Goal: Information Seeking & Learning: Find specific fact

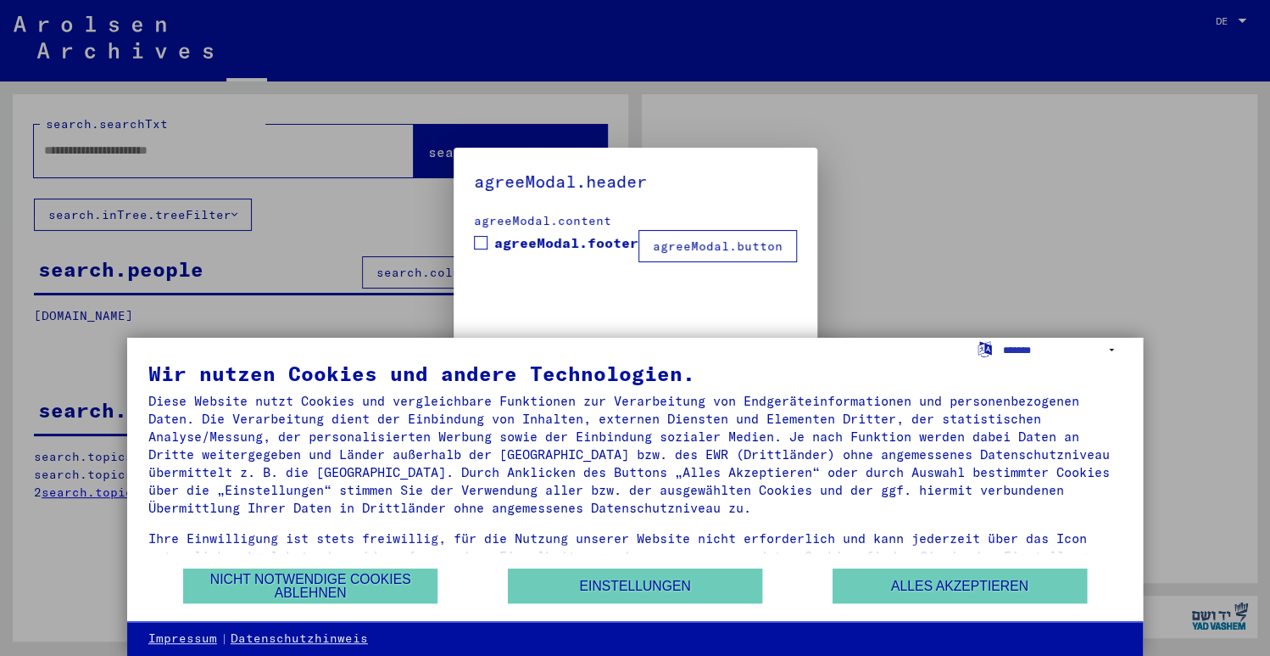
type input "**********"
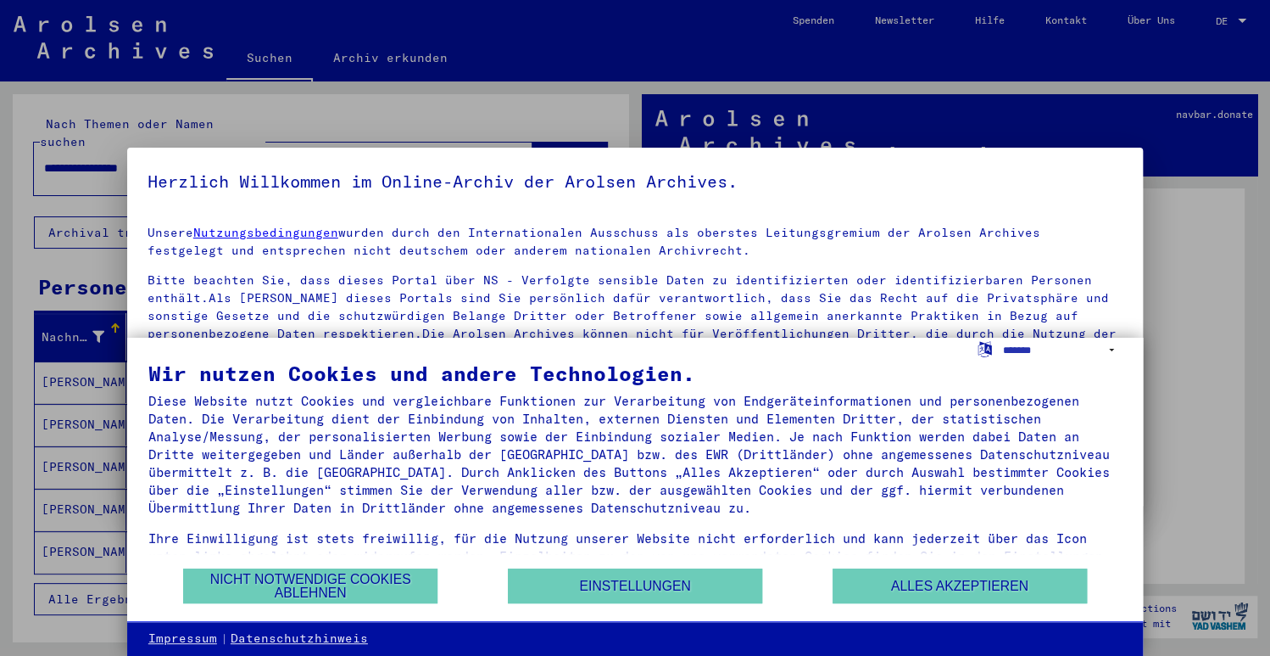
drag, startPoint x: 888, startPoint y: 133, endPoint x: 54, endPoint y: 251, distance: 841.9
click at [54, 251] on div at bounding box center [635, 328] width 1270 height 656
click at [1250, 274] on div at bounding box center [635, 328] width 1270 height 656
click at [963, 587] on button "Alles akzeptieren" at bounding box center [960, 585] width 254 height 35
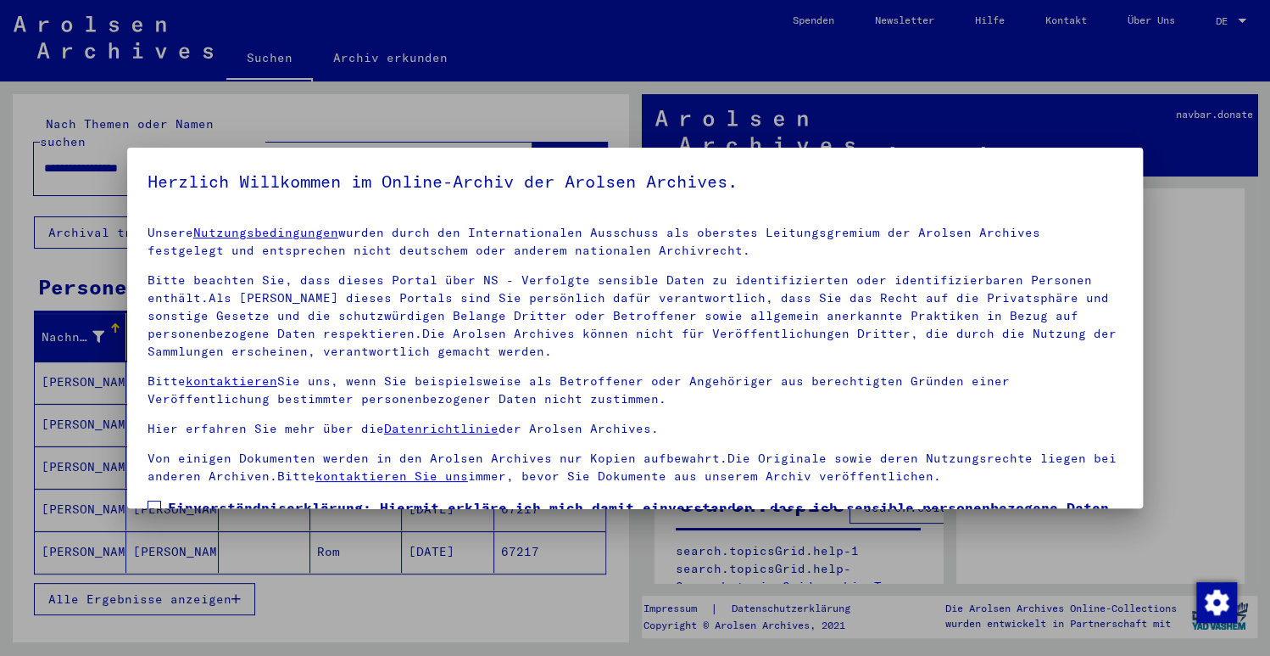
scroll to position [131, 0]
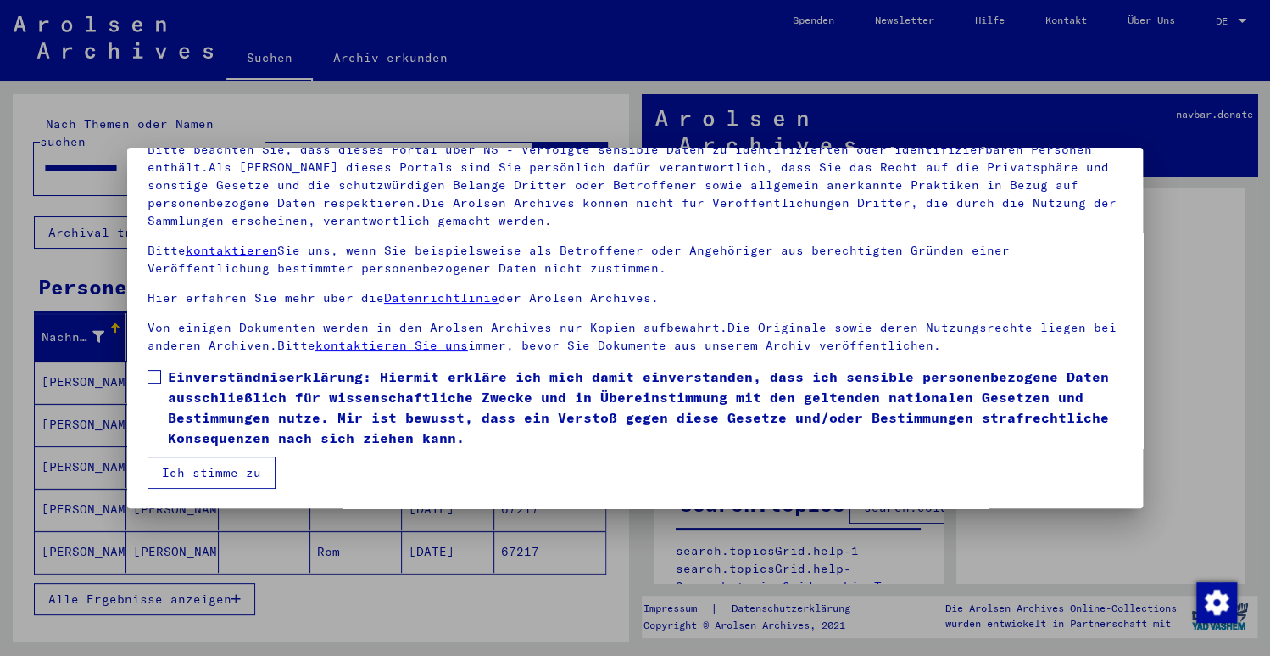
click at [146, 371] on mat-dialog-content "Unsere Nutzungsbedingungen wurden durch den Internationalen Ausschuss als obers…" at bounding box center [635, 284] width 1016 height 407
click at [150, 380] on span at bounding box center [155, 377] width 14 height 14
click at [192, 469] on button "Ich stimme zu" at bounding box center [212, 472] width 128 height 32
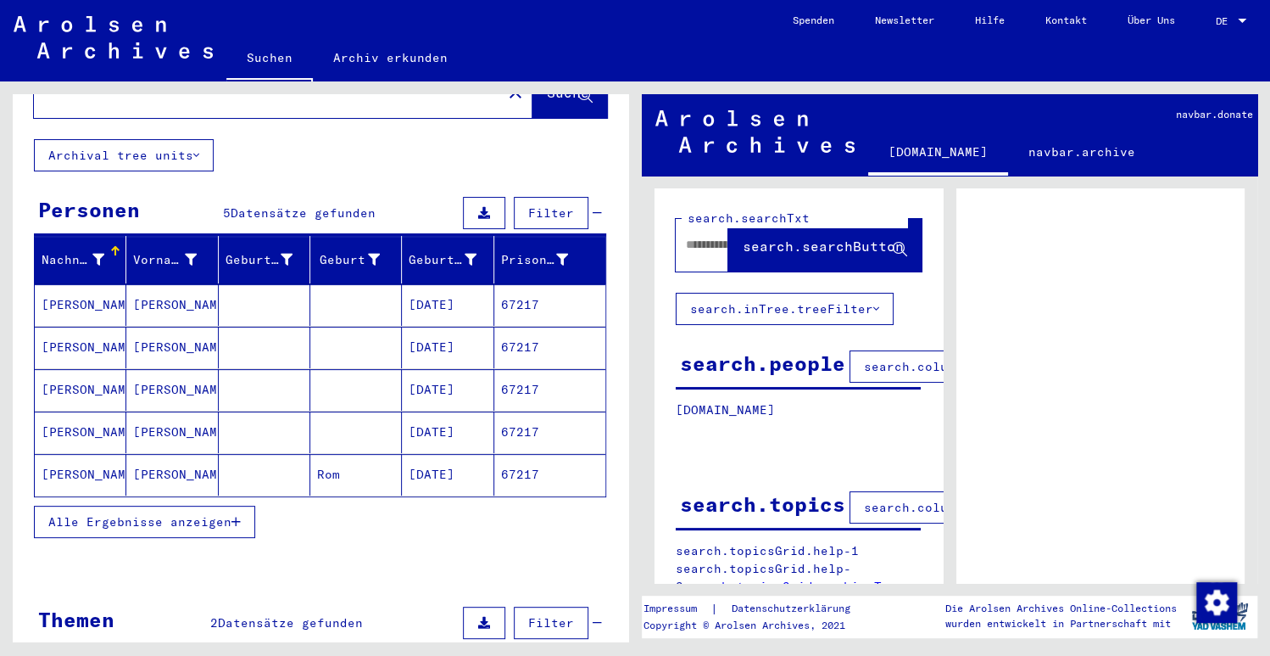
scroll to position [84, 0]
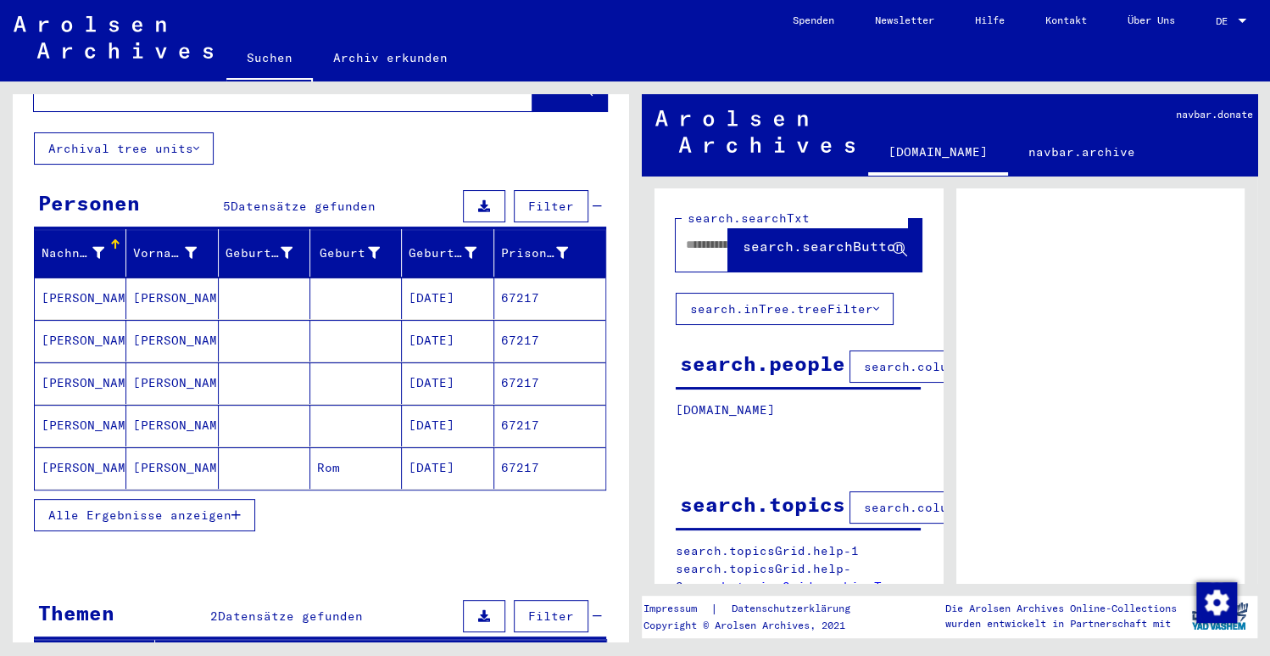
click at [65, 287] on mat-cell "[PERSON_NAME]" at bounding box center [81, 298] width 92 height 42
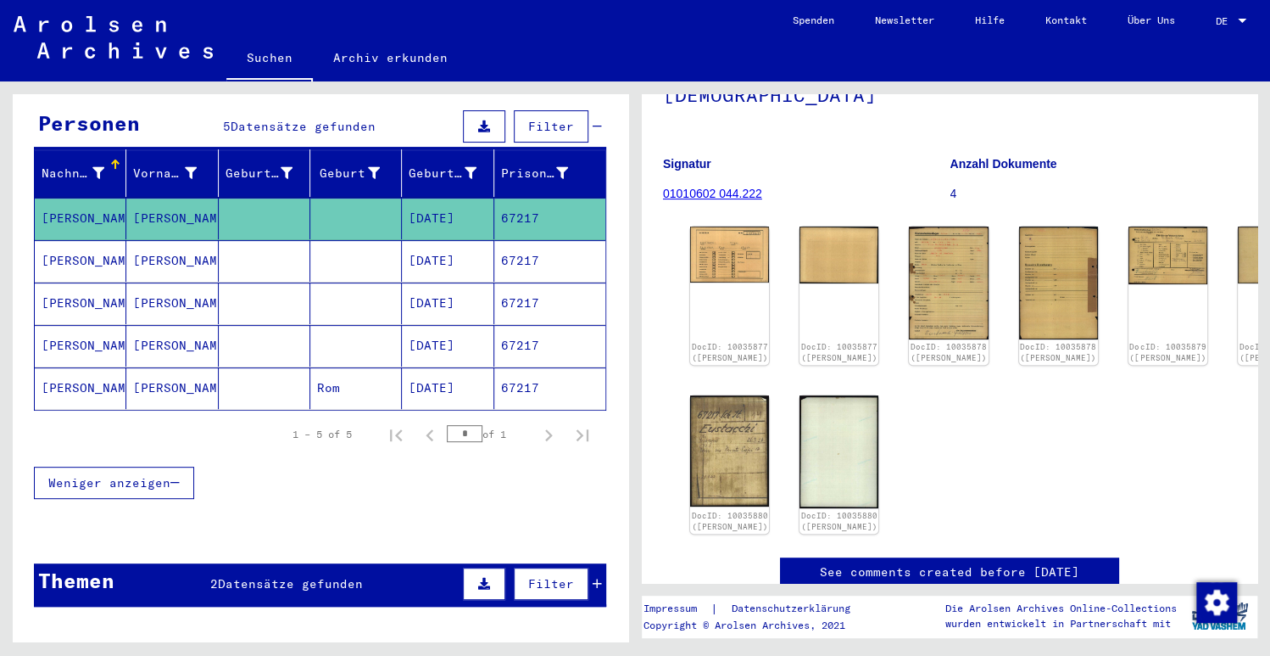
scroll to position [161, 0]
